Goal: Information Seeking & Learning: Find specific page/section

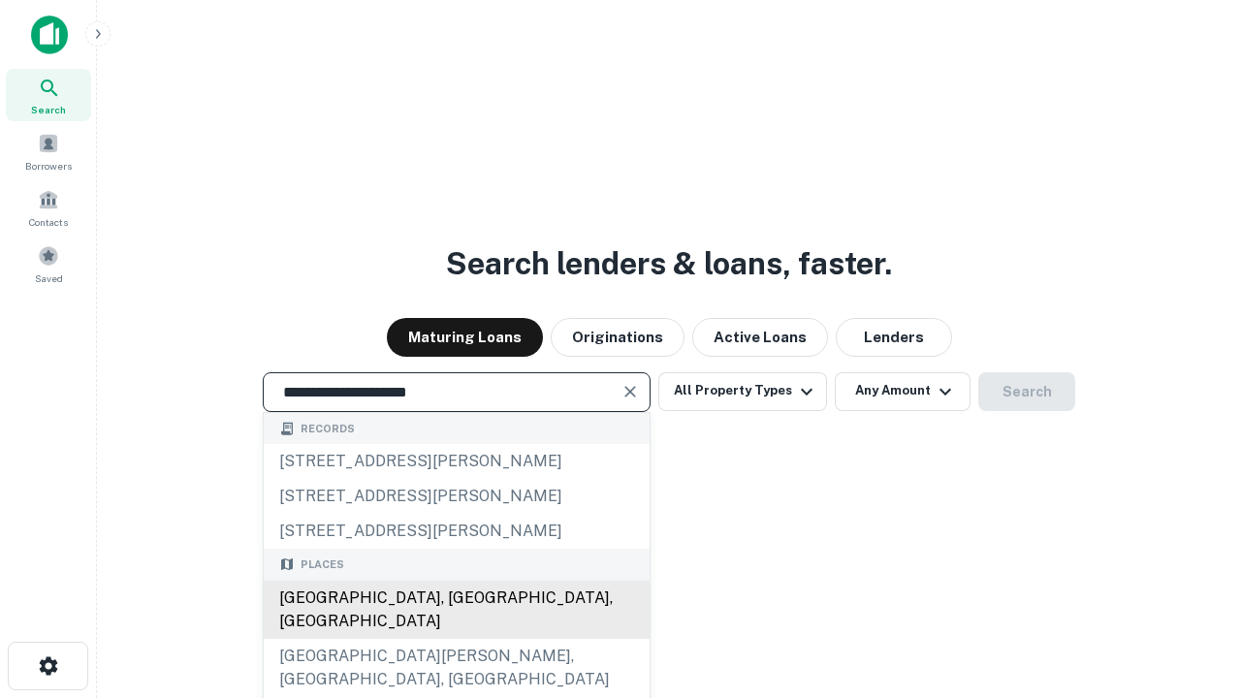
click at [456, 639] on div "[GEOGRAPHIC_DATA], [GEOGRAPHIC_DATA], [GEOGRAPHIC_DATA]" at bounding box center [457, 610] width 386 height 58
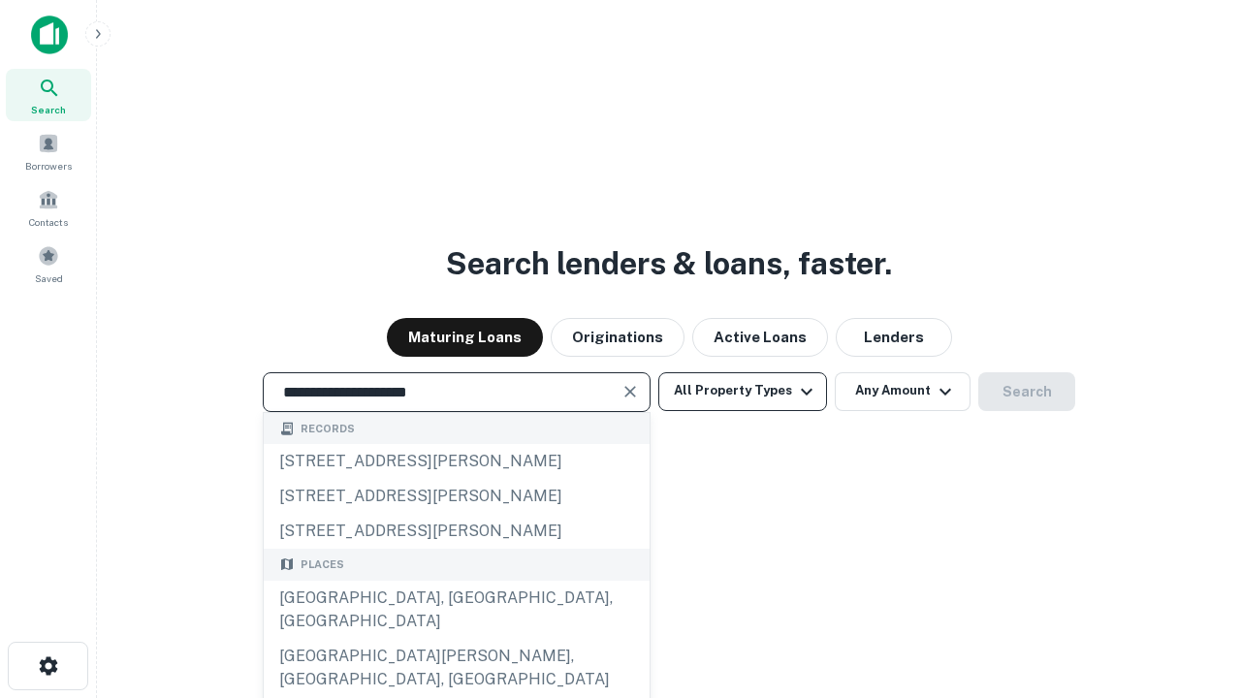
type input "**********"
click at [743, 391] on button "All Property Types" at bounding box center [743, 391] width 169 height 39
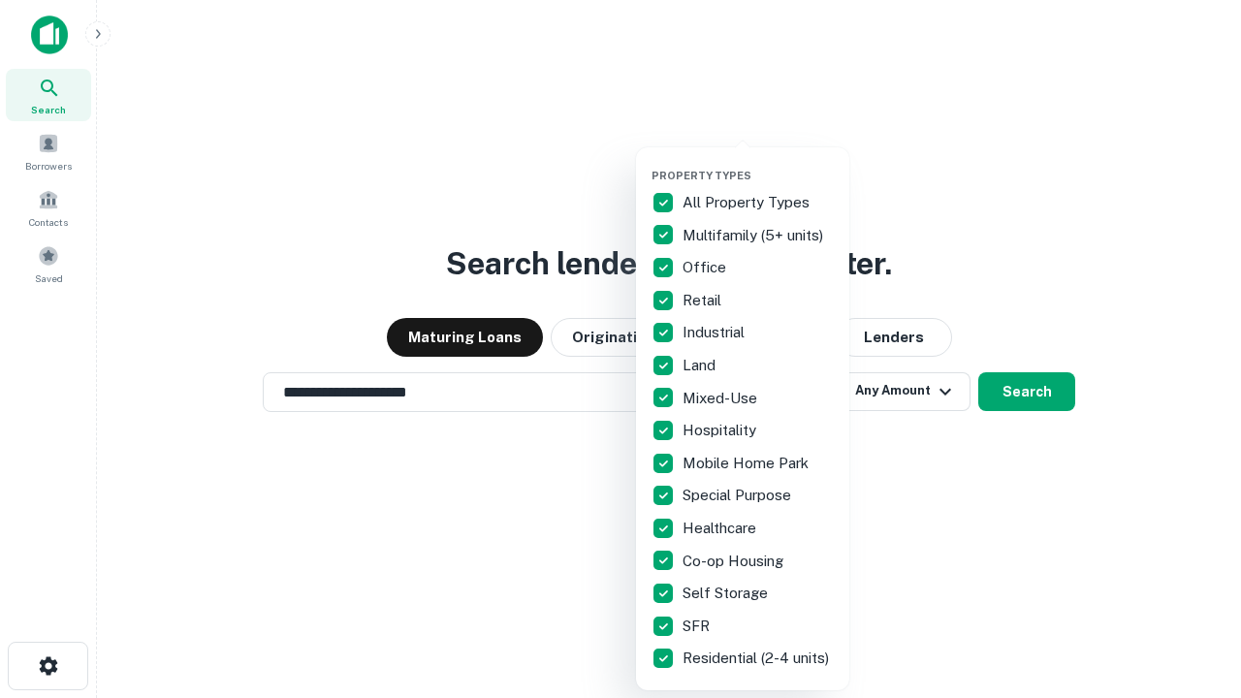
click at [758, 163] on button "button" at bounding box center [758, 163] width 213 height 1
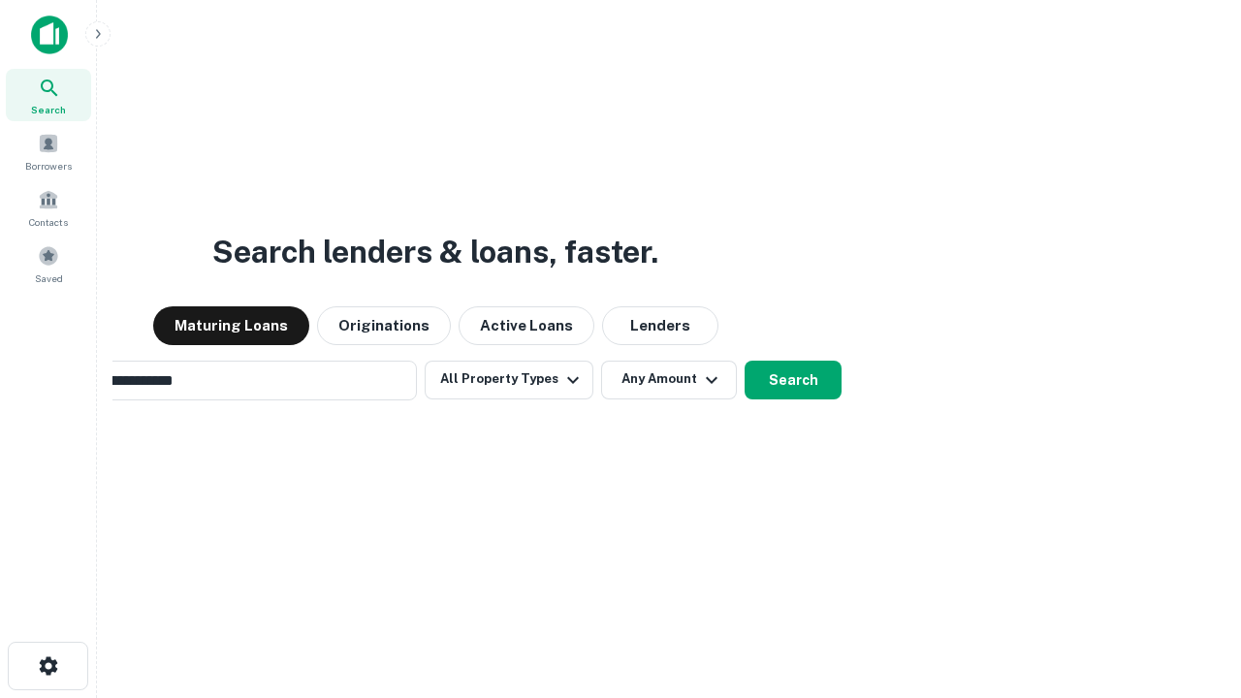
scroll to position [30, 0]
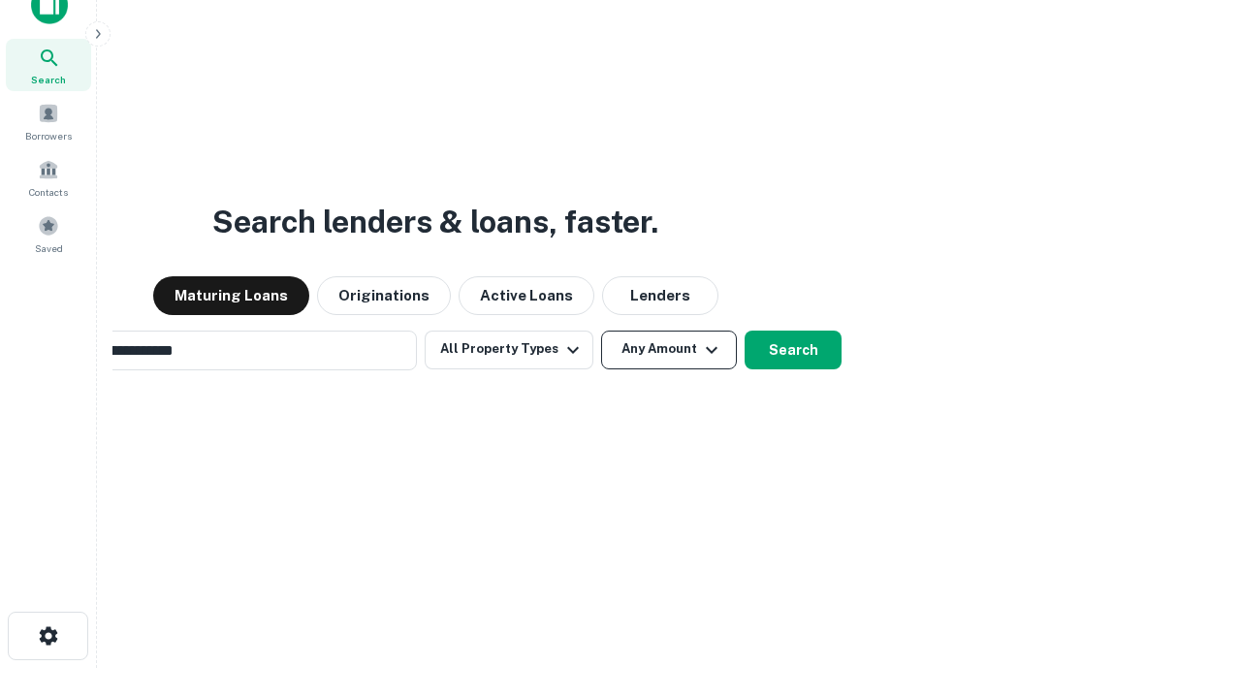
click at [601, 331] on button "Any Amount" at bounding box center [669, 350] width 136 height 39
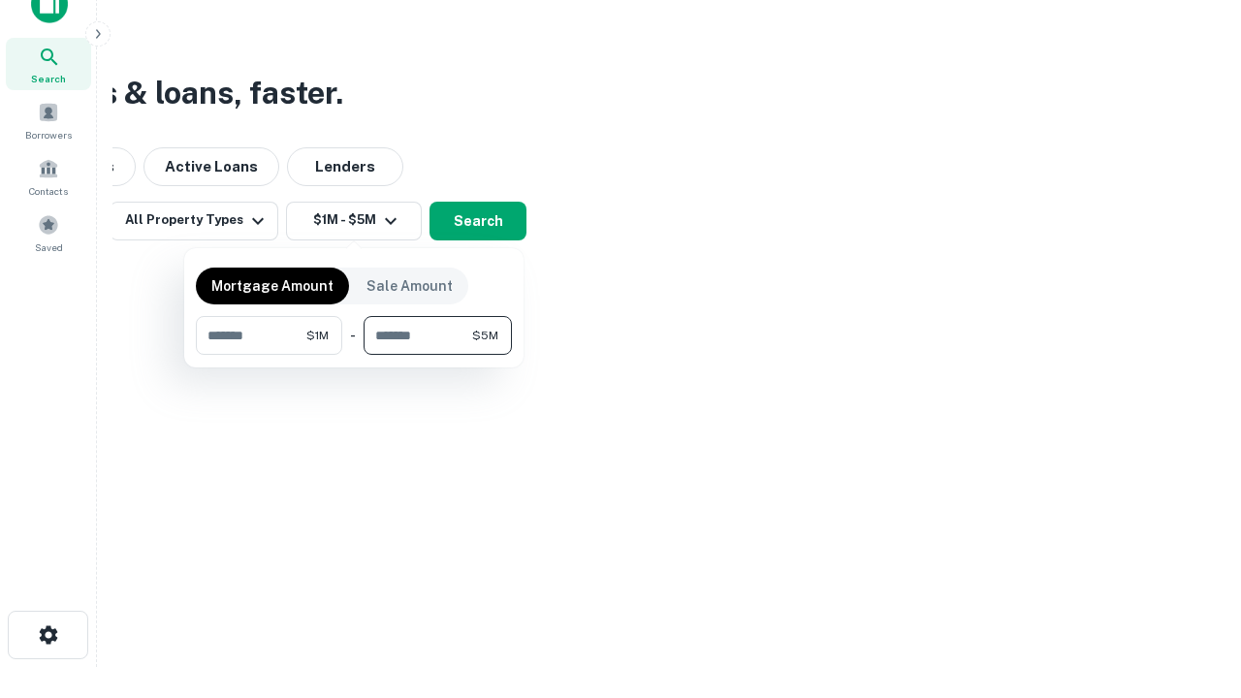
type input "*******"
click at [354, 355] on button "button" at bounding box center [354, 355] width 316 height 1
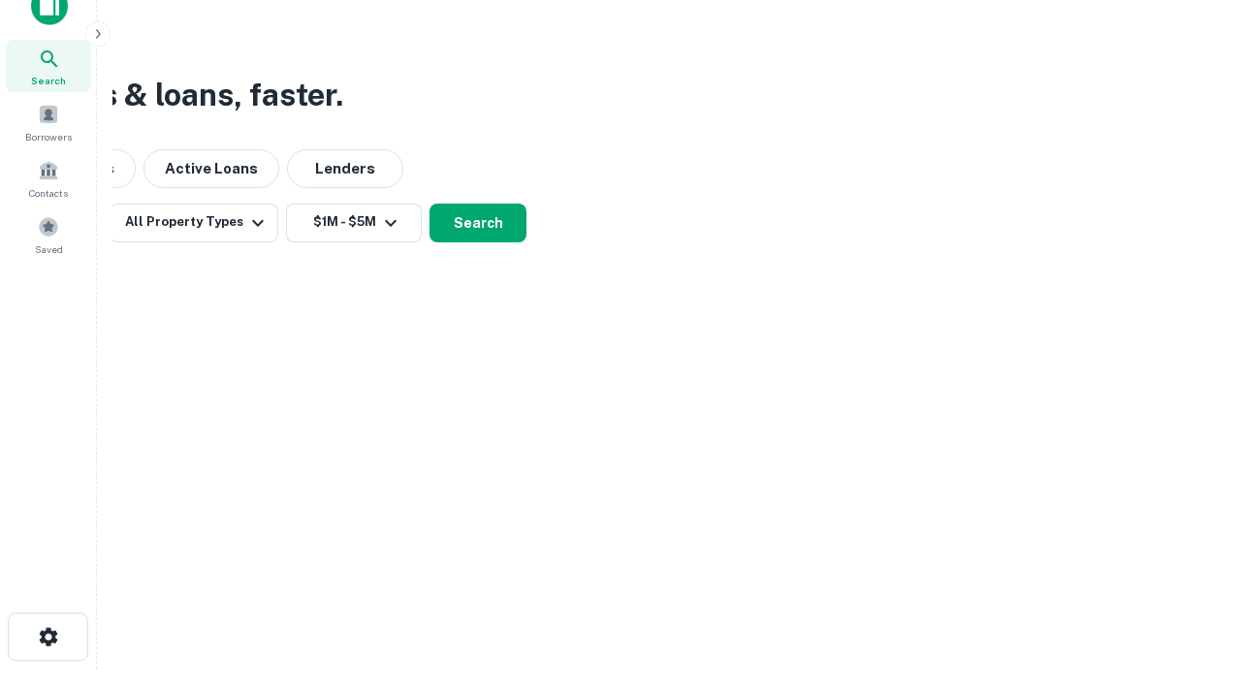
scroll to position [12, 358]
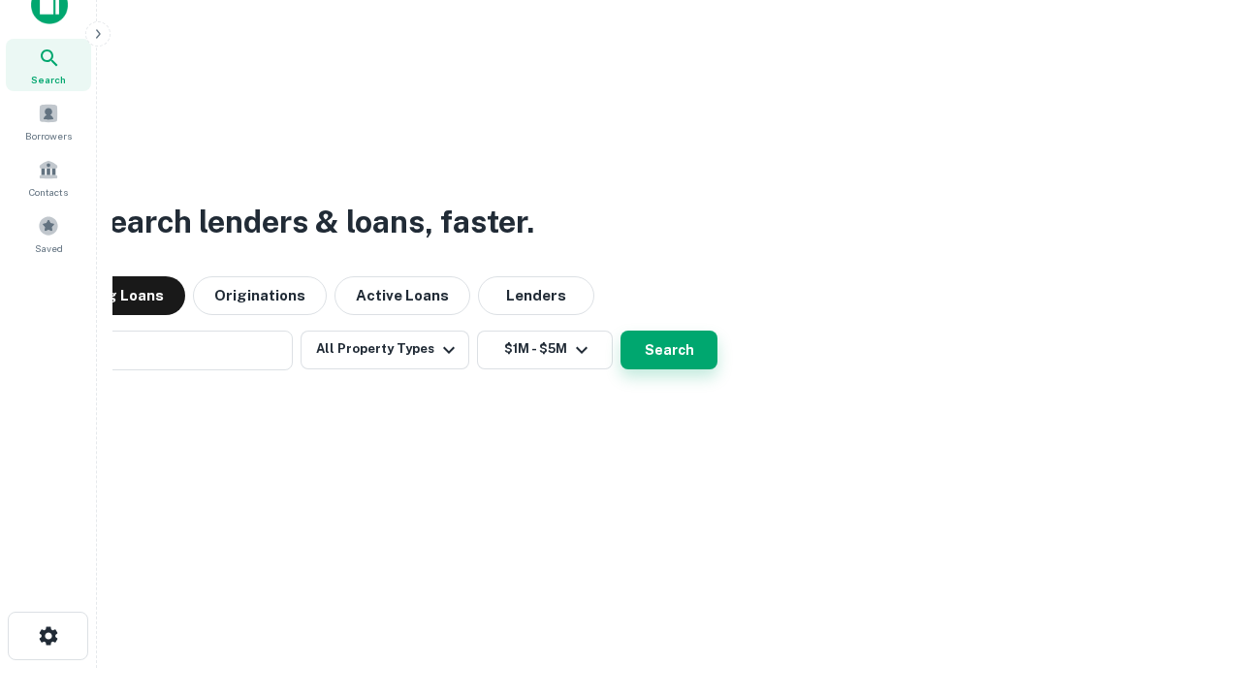
click at [621, 331] on button "Search" at bounding box center [669, 350] width 97 height 39
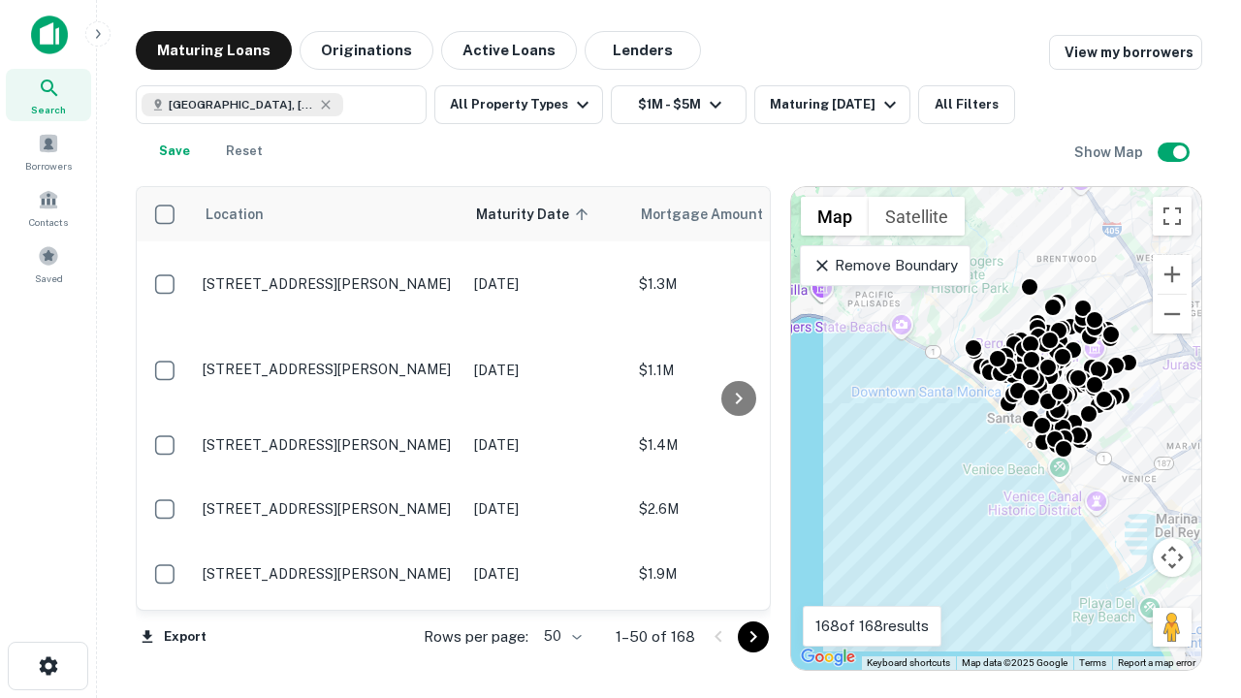
click at [560, 636] on body "Search Borrowers Contacts Saved Maturing Loans Originations Active Loans Lender…" at bounding box center [620, 349] width 1241 height 698
click at [561, 588] on li "25" at bounding box center [560, 587] width 56 height 35
